Goal: Participate in discussion: Engage in conversation with other users on a specific topic

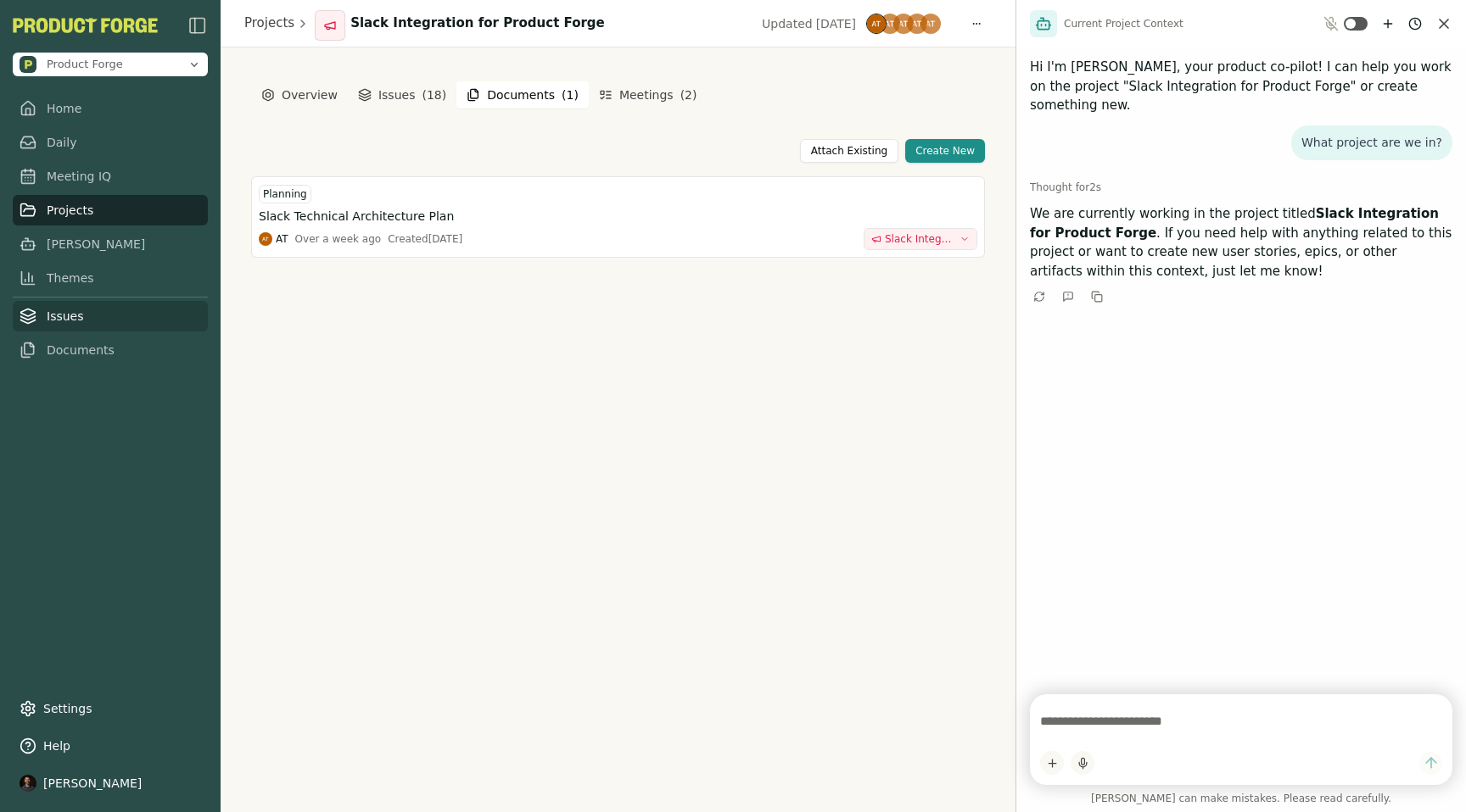
click at [63, 326] on link "Issues" at bounding box center [110, 316] width 195 height 30
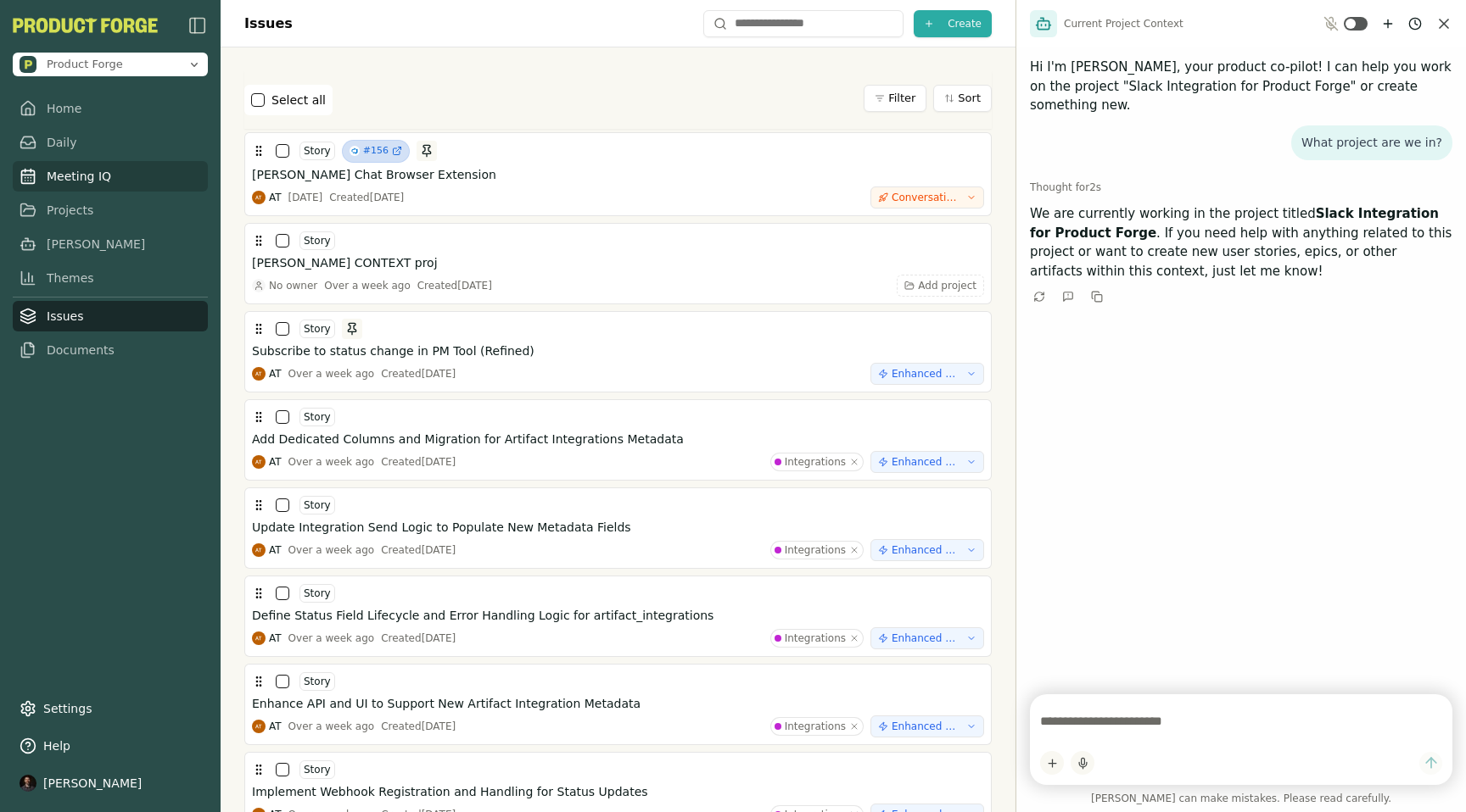
click at [64, 179] on link "Meeting IQ" at bounding box center [110, 176] width 195 height 30
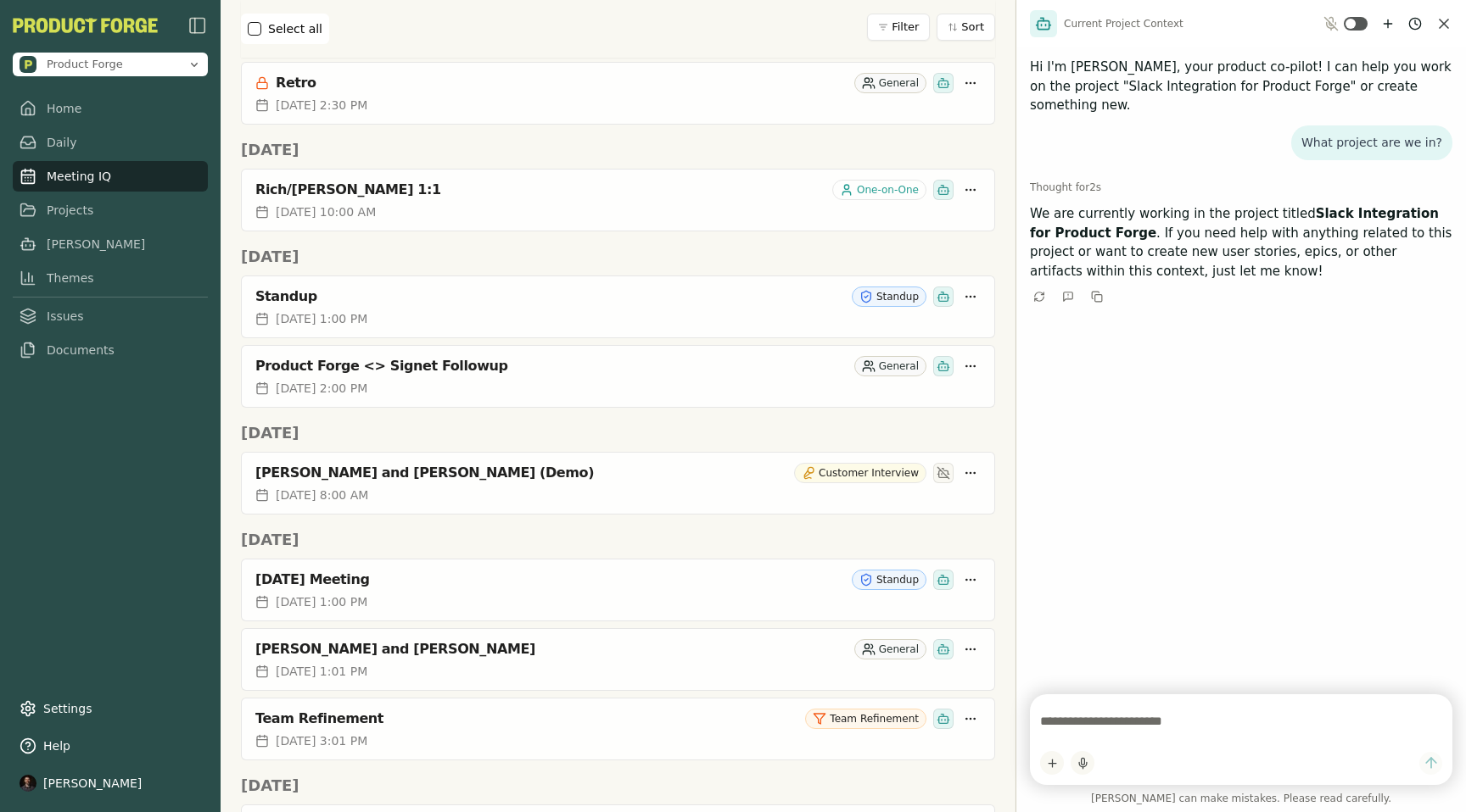
scroll to position [1283, 0]
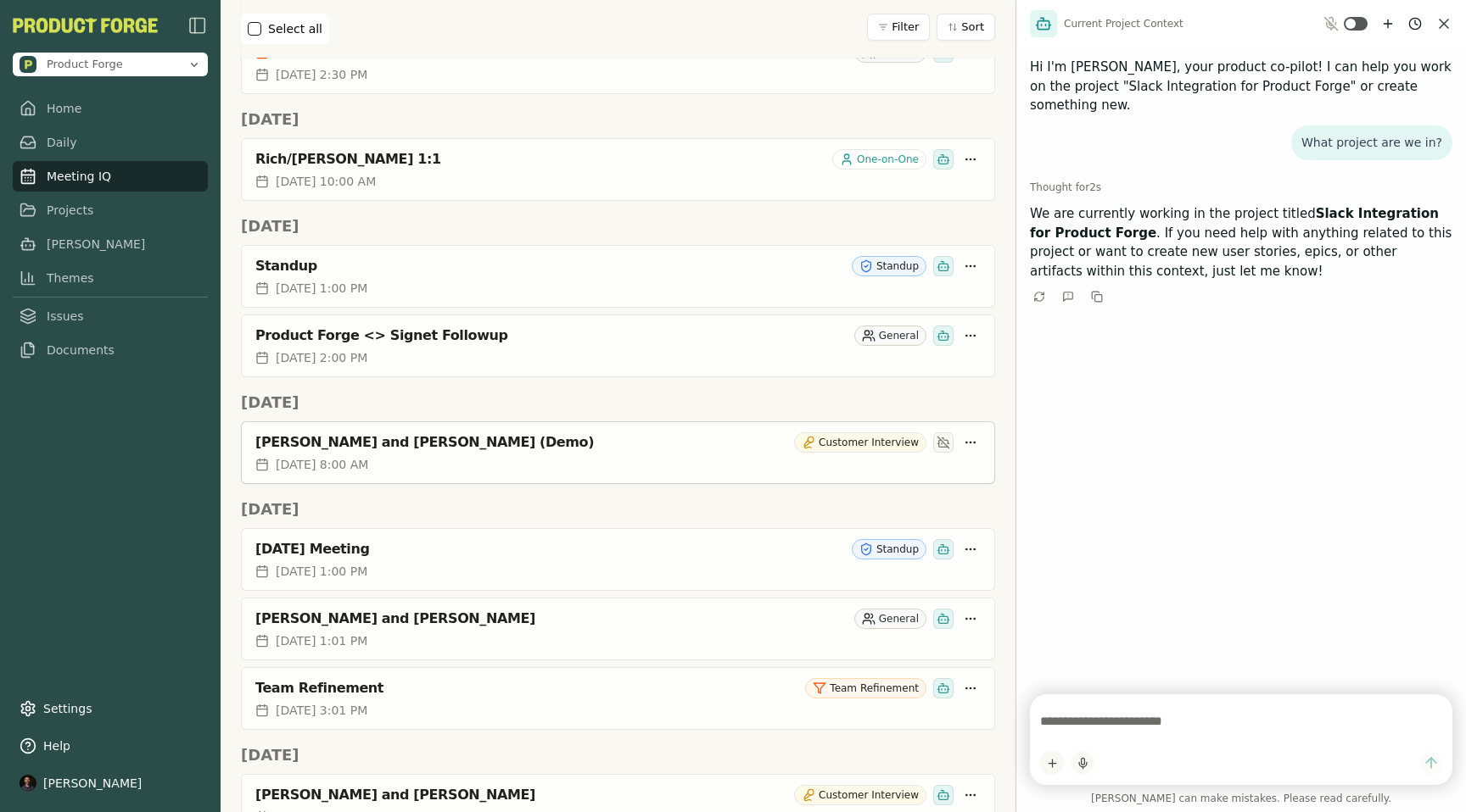
click at [408, 446] on div "[PERSON_NAME] and [PERSON_NAME] (Demo)" at bounding box center [521, 443] width 532 height 17
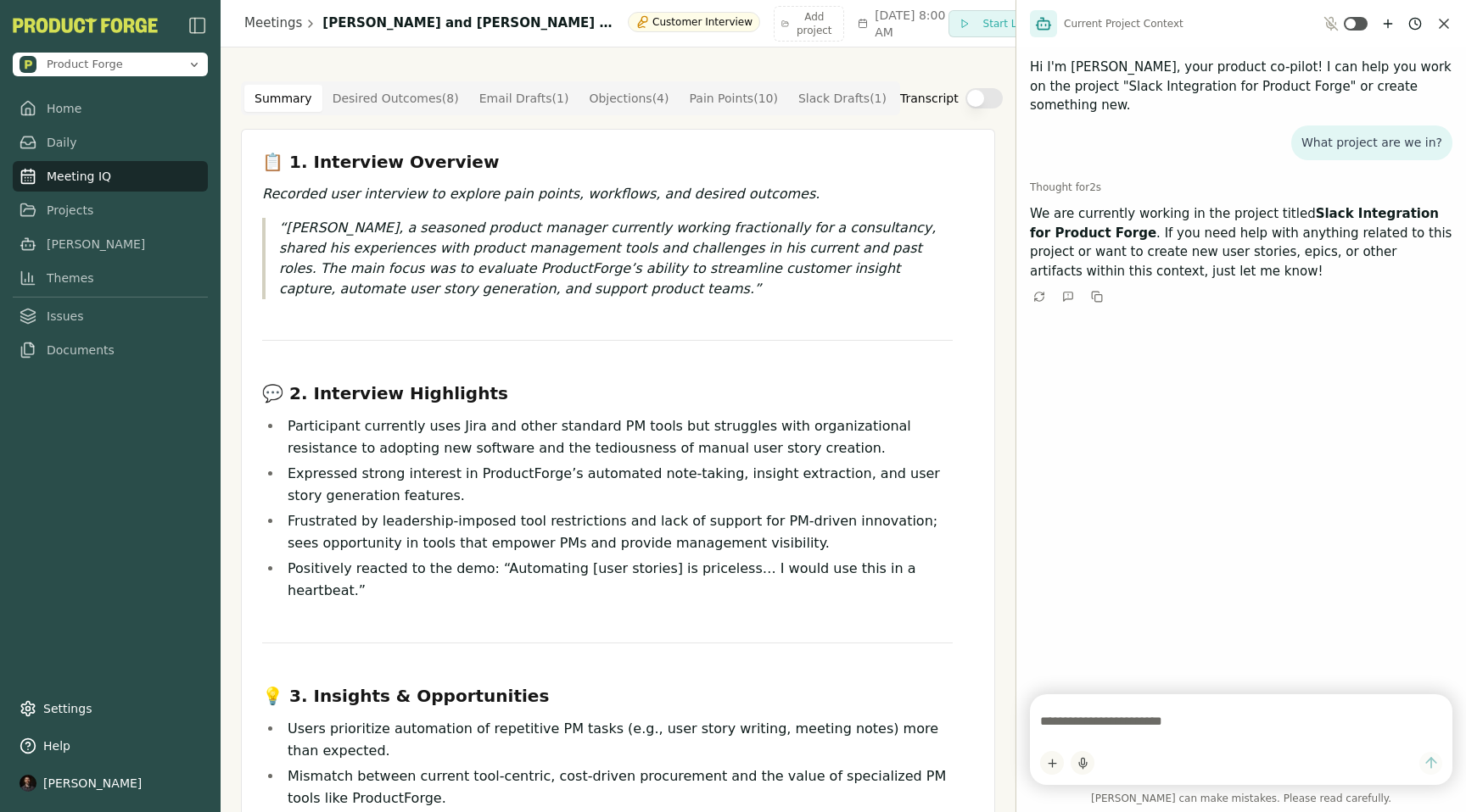
click at [742, 97] on Point "Pain Points ( 10 )" at bounding box center [733, 98] width 108 height 27
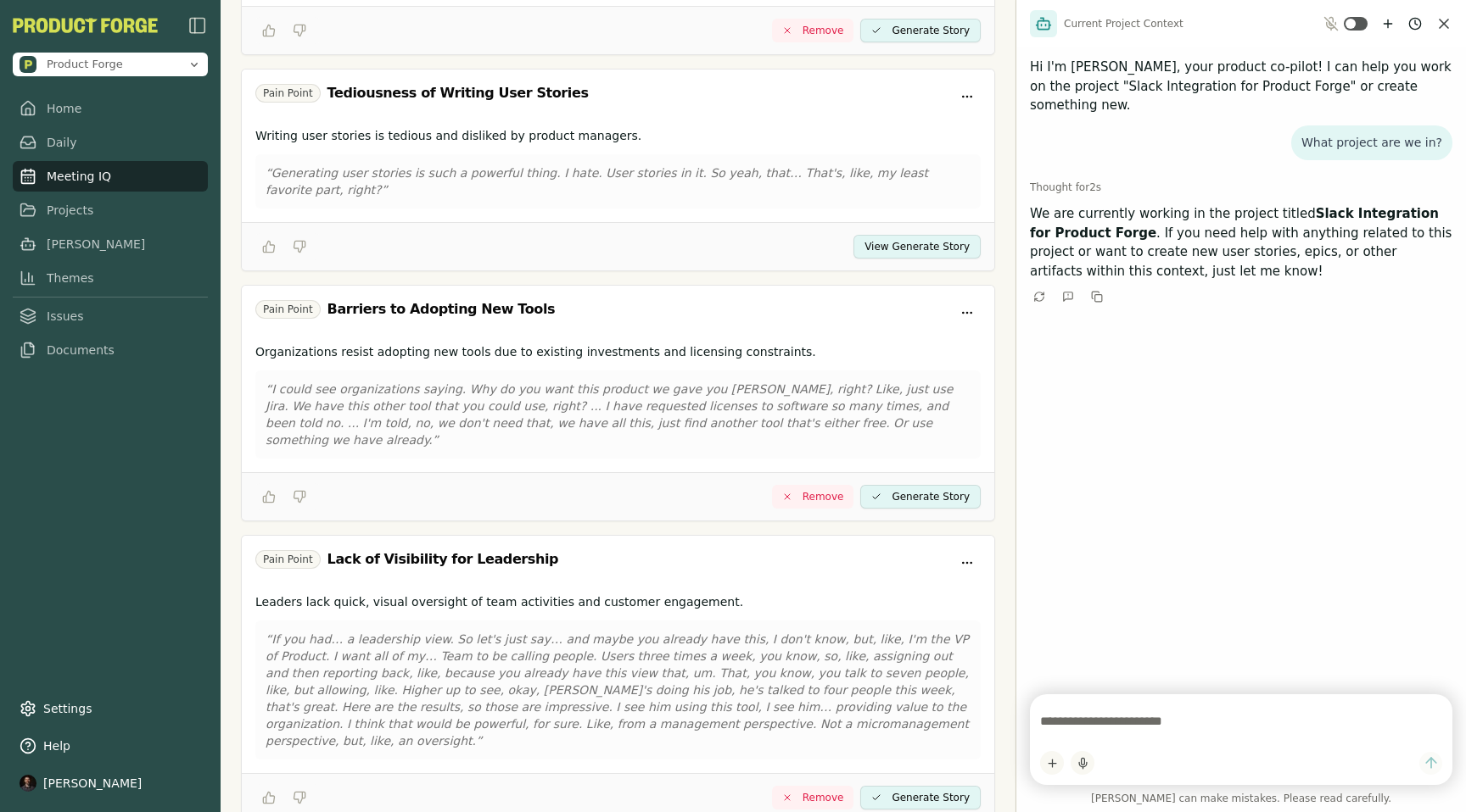
scroll to position [1648, 0]
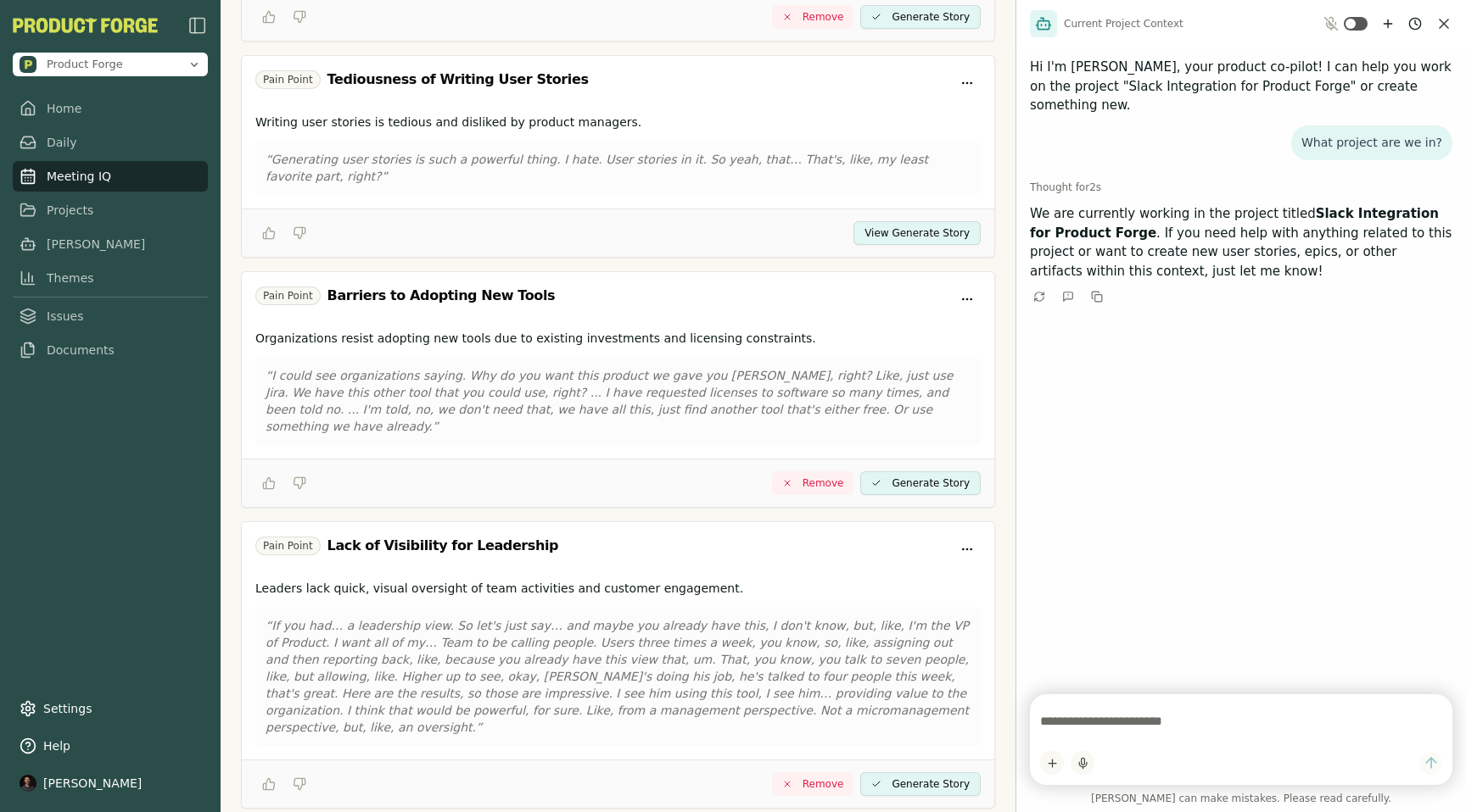
click at [591, 459] on div "Remove Generate Story" at bounding box center [617, 483] width 752 height 48
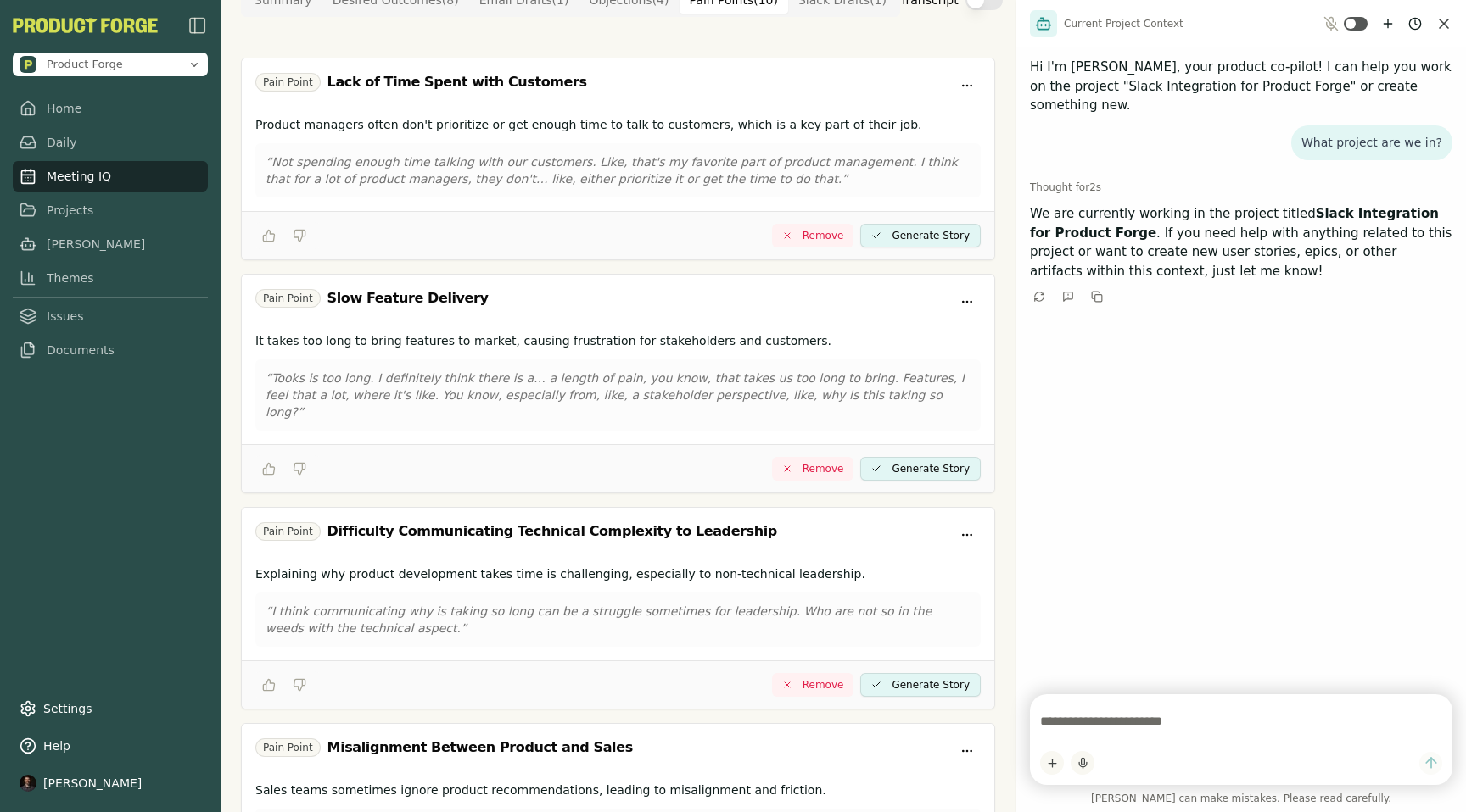
scroll to position [0, 0]
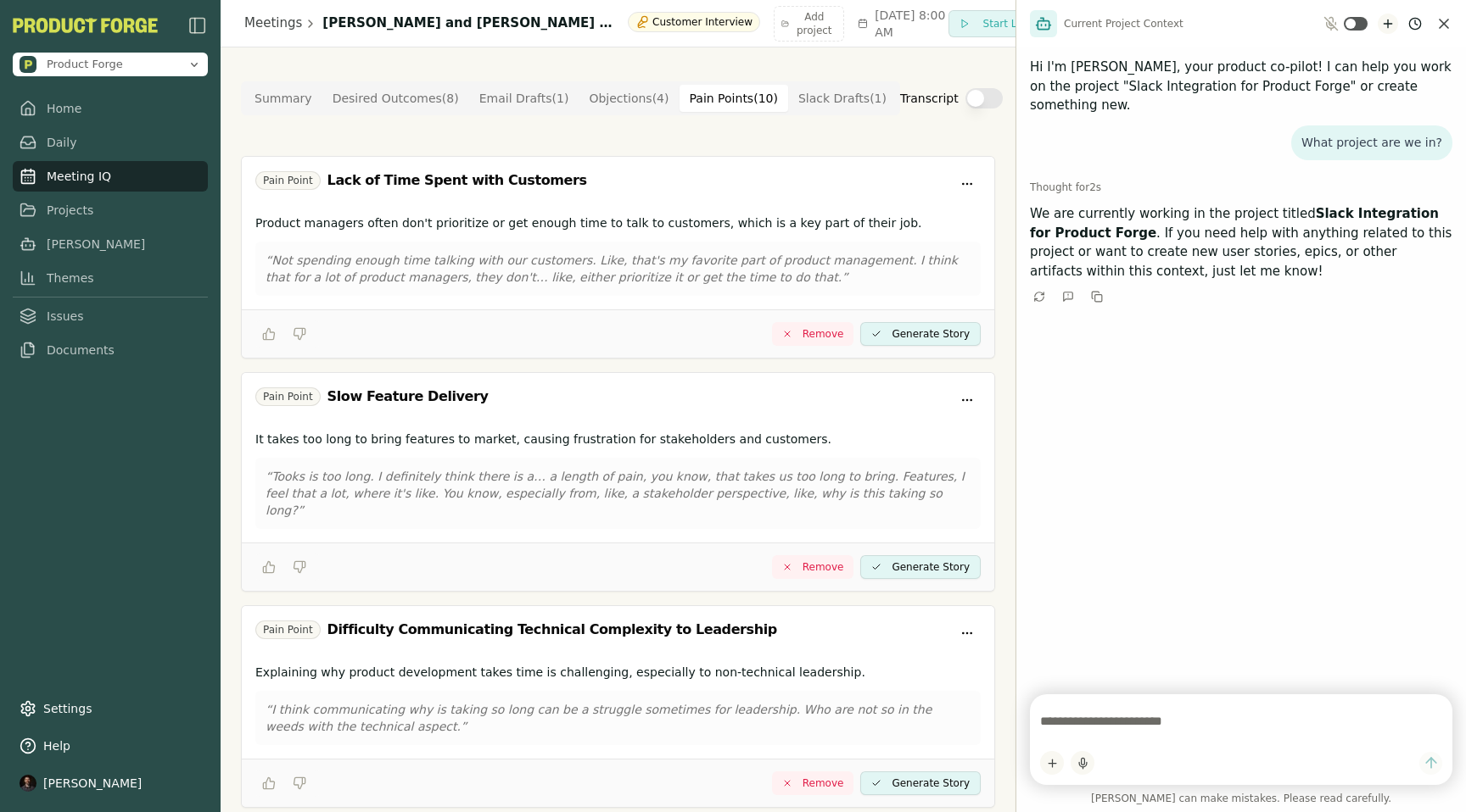
click at [1385, 21] on icon "New chat" at bounding box center [1388, 24] width 14 height 14
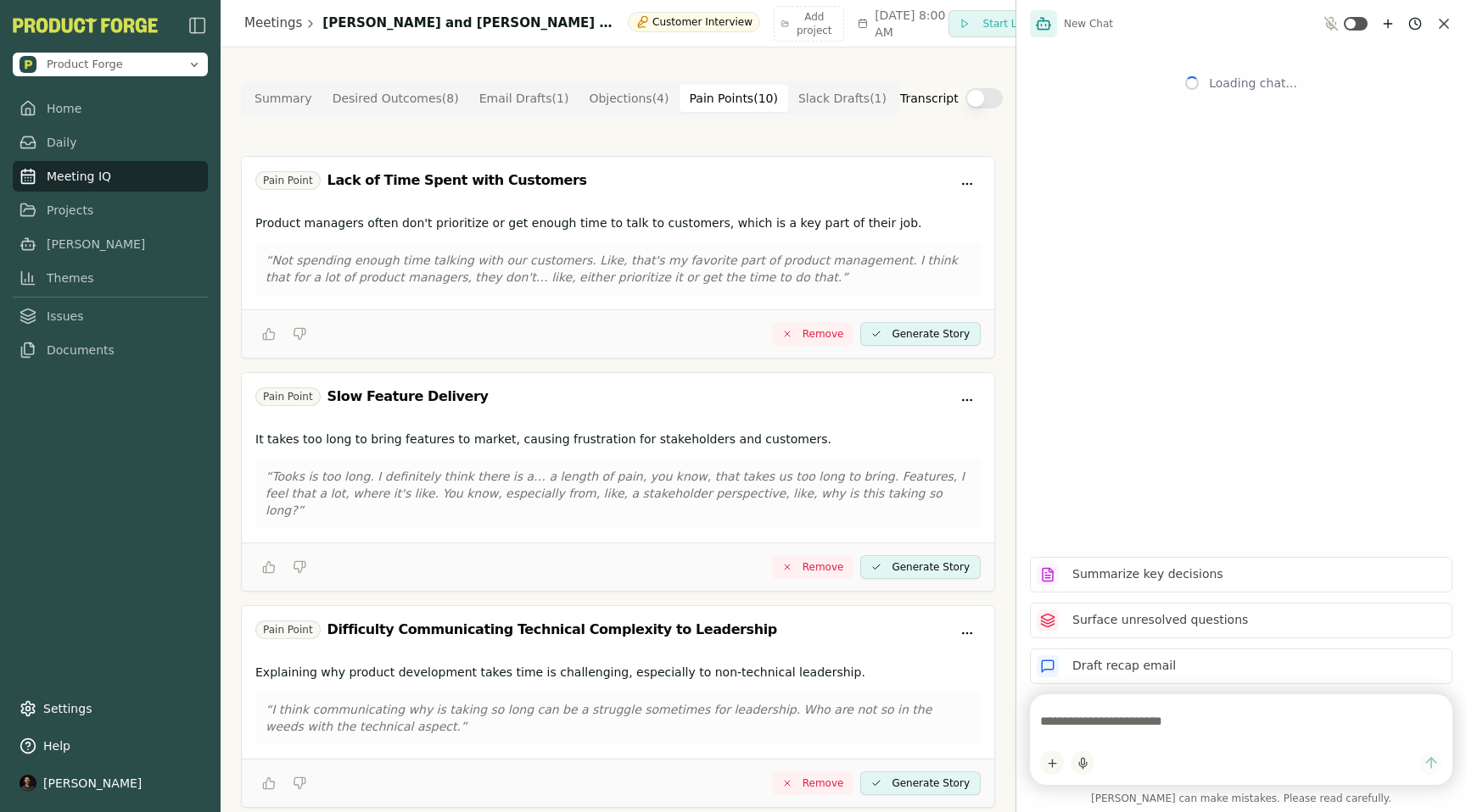
click at [1088, 712] on textarea at bounding box center [1241, 721] width 402 height 34
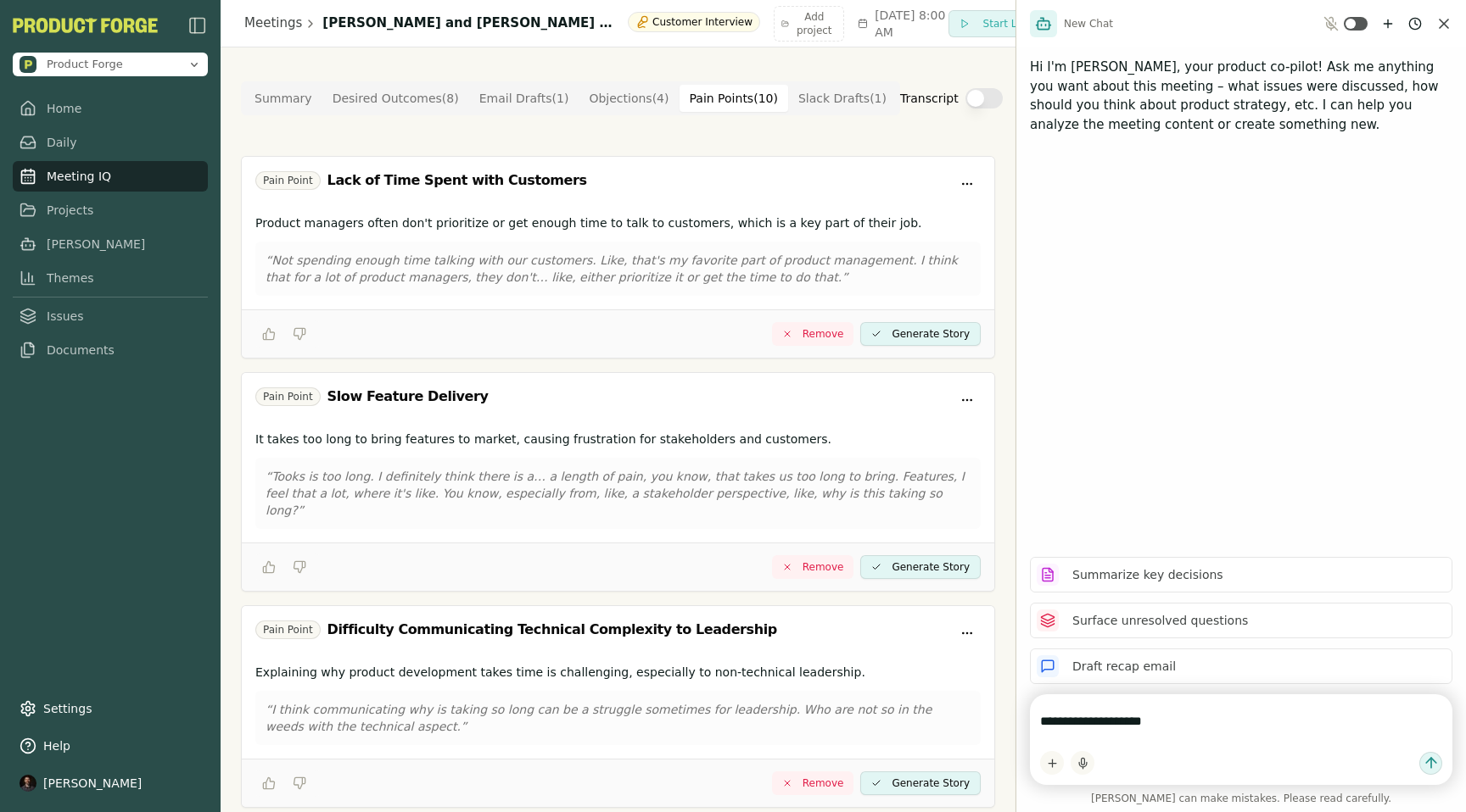
type textarea "**********"
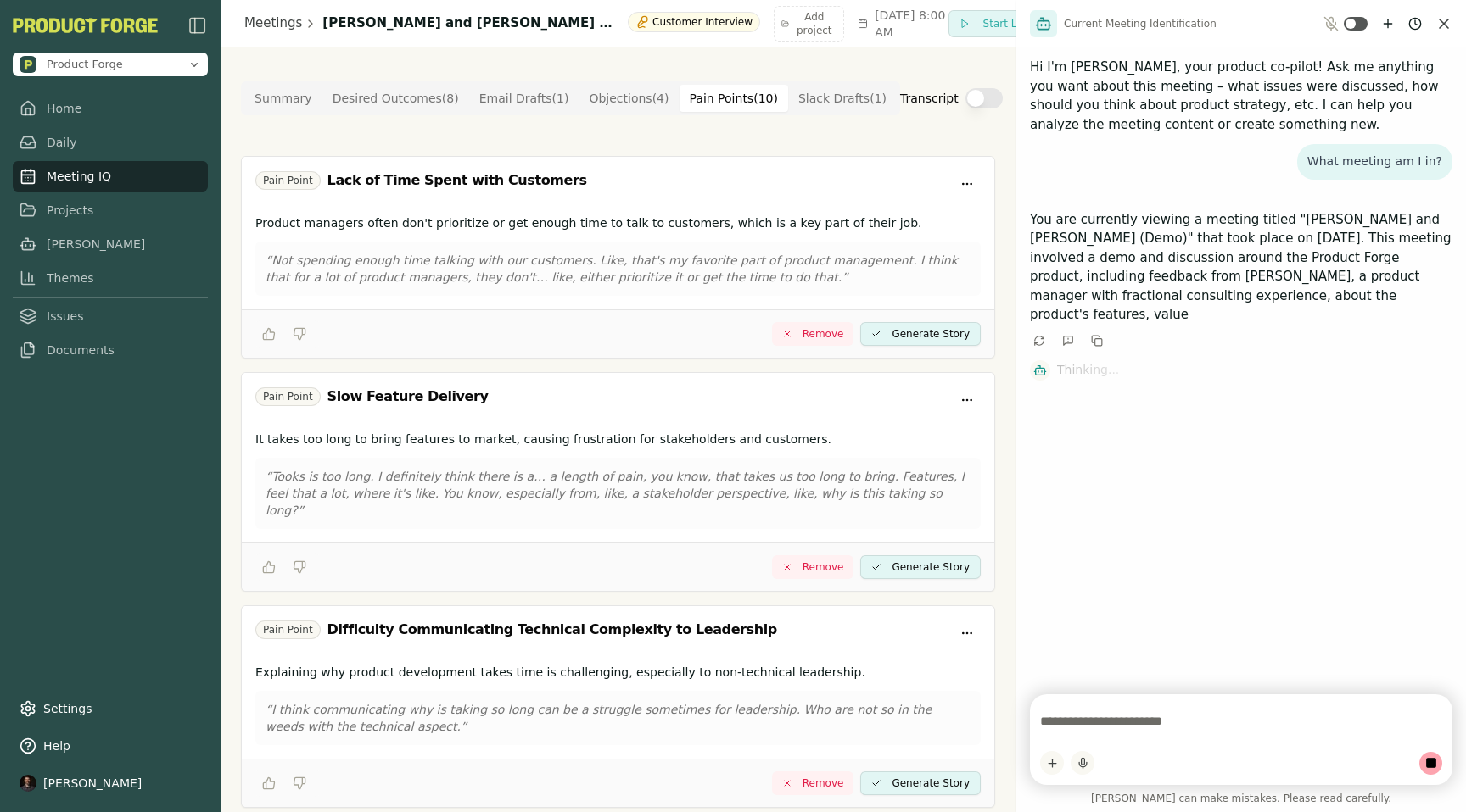
click at [1056, 725] on textarea at bounding box center [1241, 721] width 402 height 34
type textarea "*"
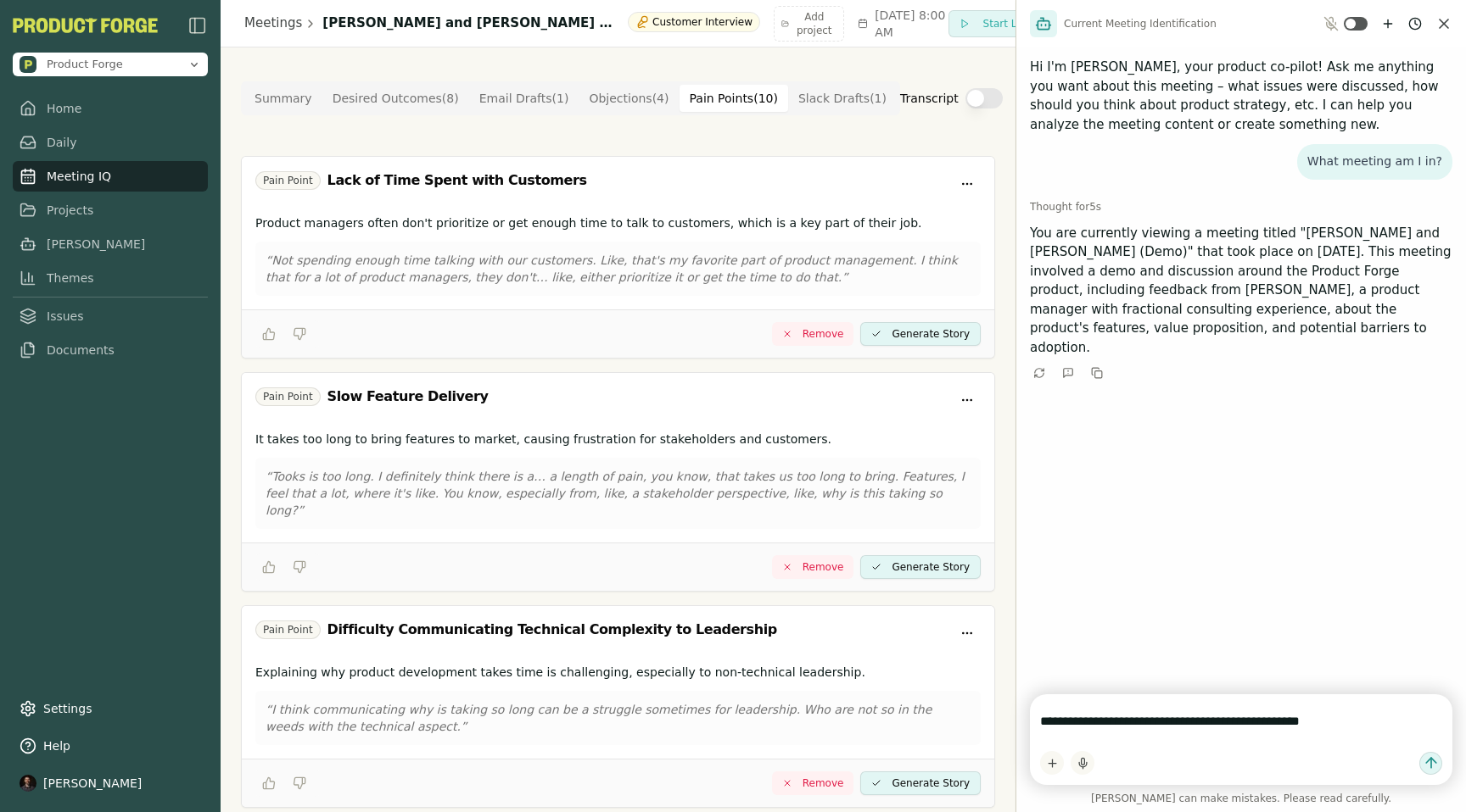
type textarea "**********"
click at [1442, 28] on icon "Close chat" at bounding box center [1443, 24] width 17 height 17
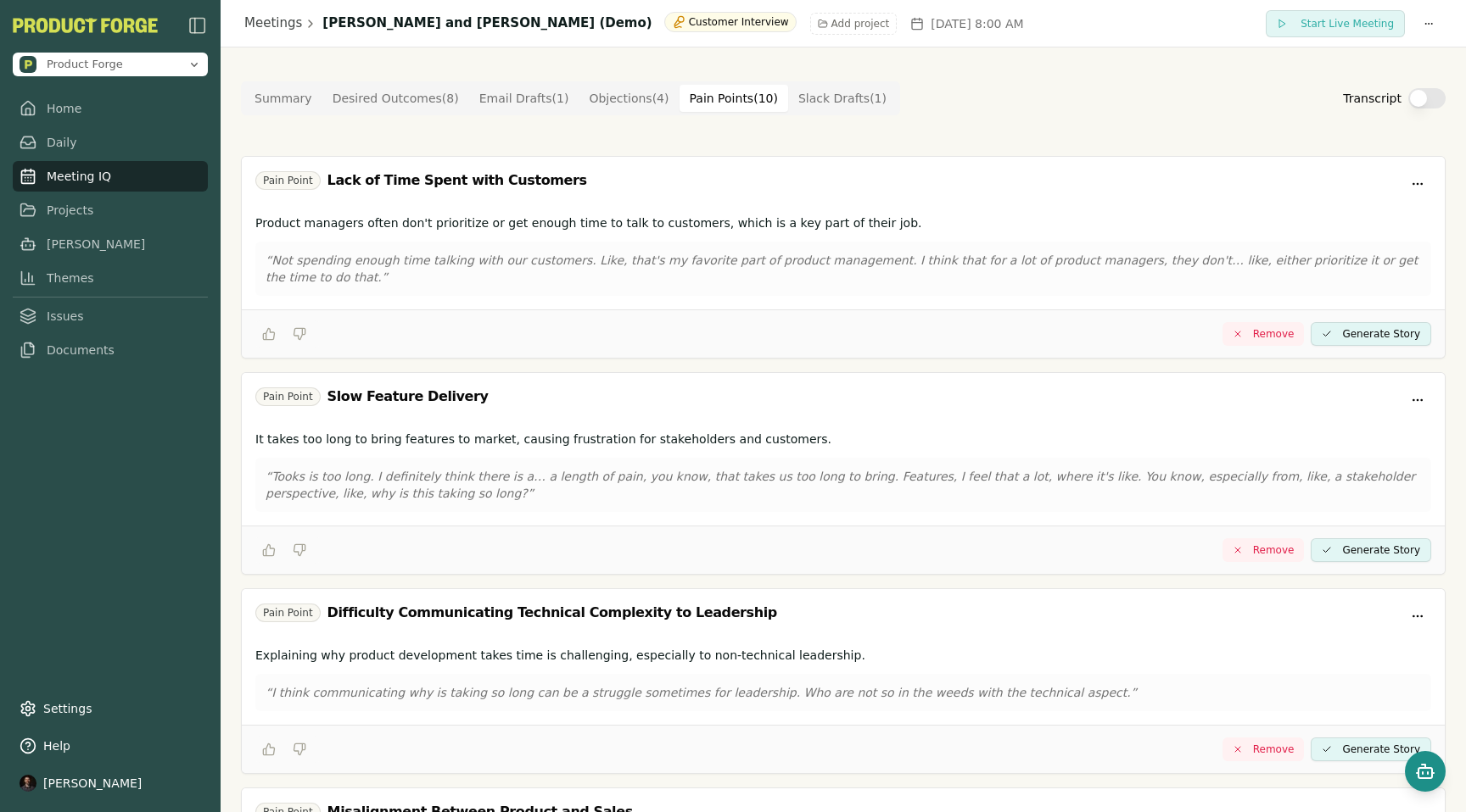
click at [1423, 768] on rect "Open chat" at bounding box center [1425, 773] width 14 height 10
